Goal: Transaction & Acquisition: Book appointment/travel/reservation

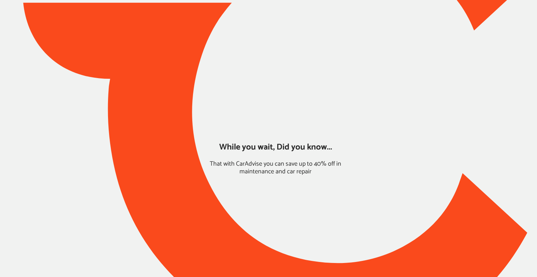
type input "*****"
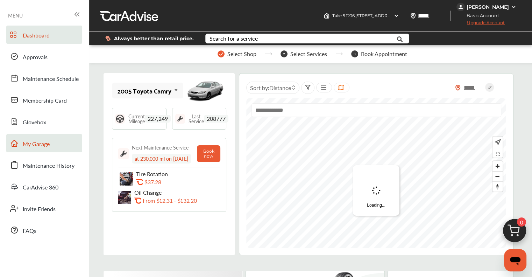
click at [31, 141] on span "My Garage" at bounding box center [36, 143] width 27 height 9
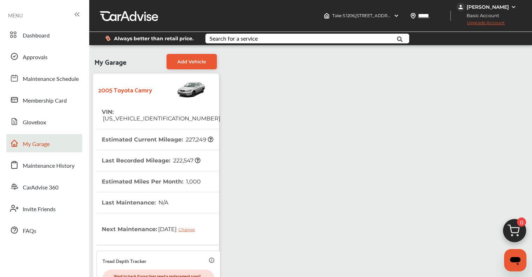
click at [147, 107] on th "VIN : [US_VEHICLE_IDENTIFICATION_NUMBER]" at bounding box center [161, 114] width 119 height 27
click at [26, 37] on span "Dashboard" at bounding box center [36, 35] width 27 height 9
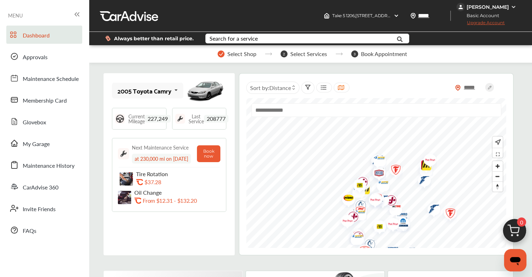
click at [271, 233] on img at bounding box center [514, 232] width 34 height 34
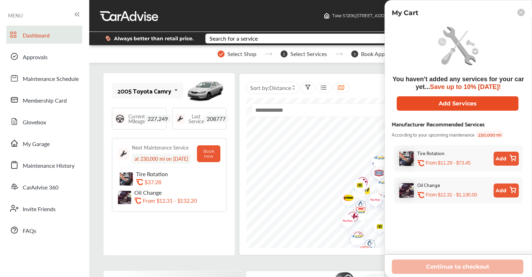
click at [271, 103] on button "Add Services" at bounding box center [457, 103] width 122 height 14
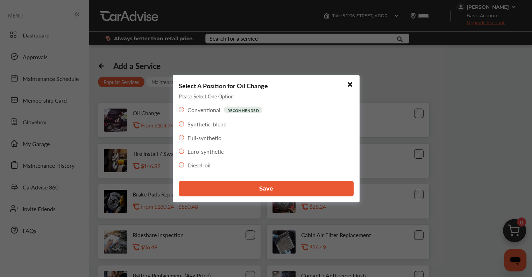
click at [271, 187] on button "Save" at bounding box center [266, 187] width 175 height 15
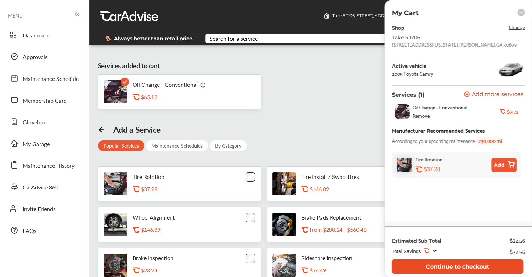
click at [271, 265] on button "Continue to checkout" at bounding box center [457, 266] width 131 height 14
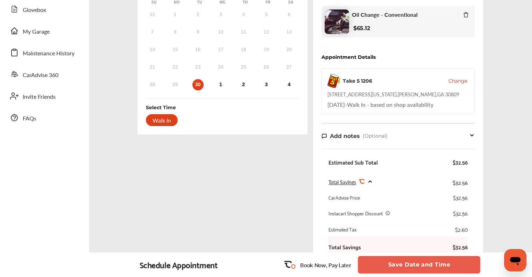
scroll to position [18, 0]
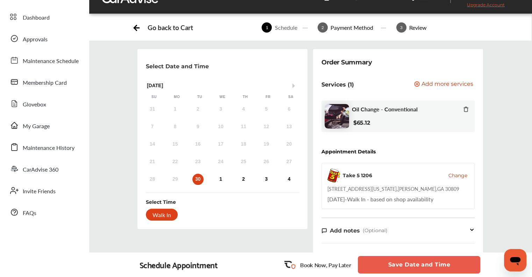
click at [195, 180] on div "30" at bounding box center [197, 178] width 11 height 11
drag, startPoint x: 163, startPoint y: 213, endPoint x: 175, endPoint y: 228, distance: 19.7
click at [163, 213] on div "Walk In" at bounding box center [162, 214] width 32 height 12
click at [271, 265] on button "Save Date and Time" at bounding box center [419, 264] width 122 height 17
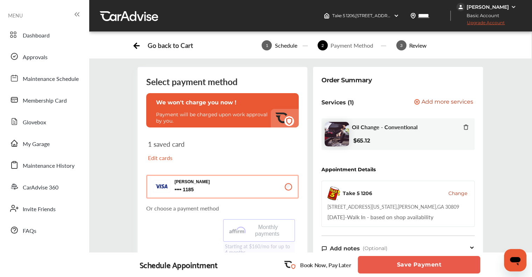
click at [271, 263] on button "Save Payment" at bounding box center [419, 264] width 122 height 17
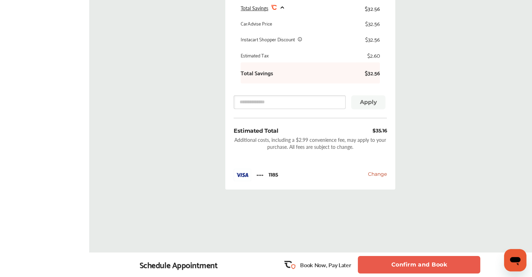
scroll to position [340, 0]
click at [271, 262] on button "Confirm and Book" at bounding box center [419, 264] width 122 height 17
